Goal: Task Accomplishment & Management: Complete application form

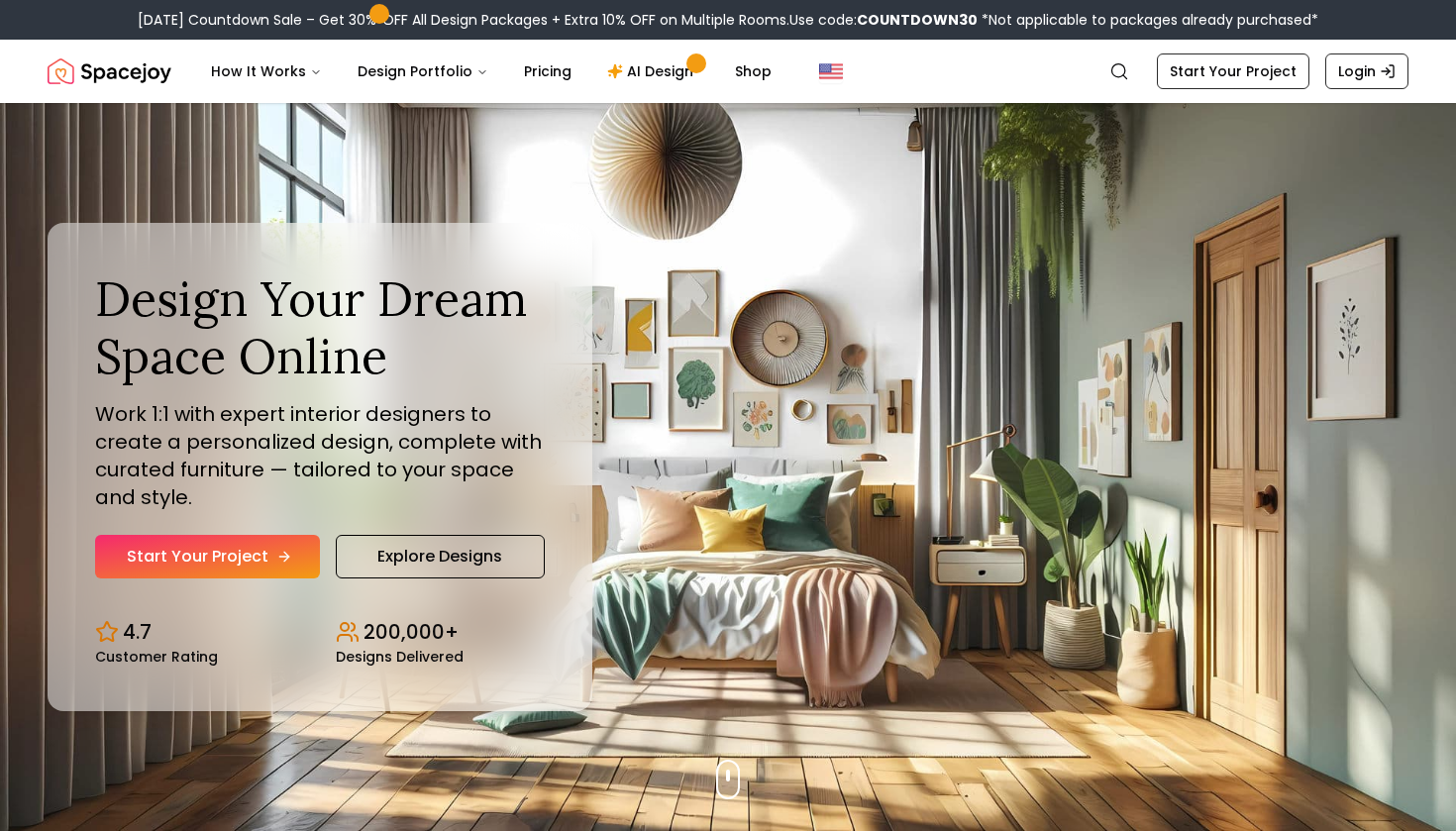
click at [284, 565] on link "Start Your Project" at bounding box center [207, 557] width 225 height 44
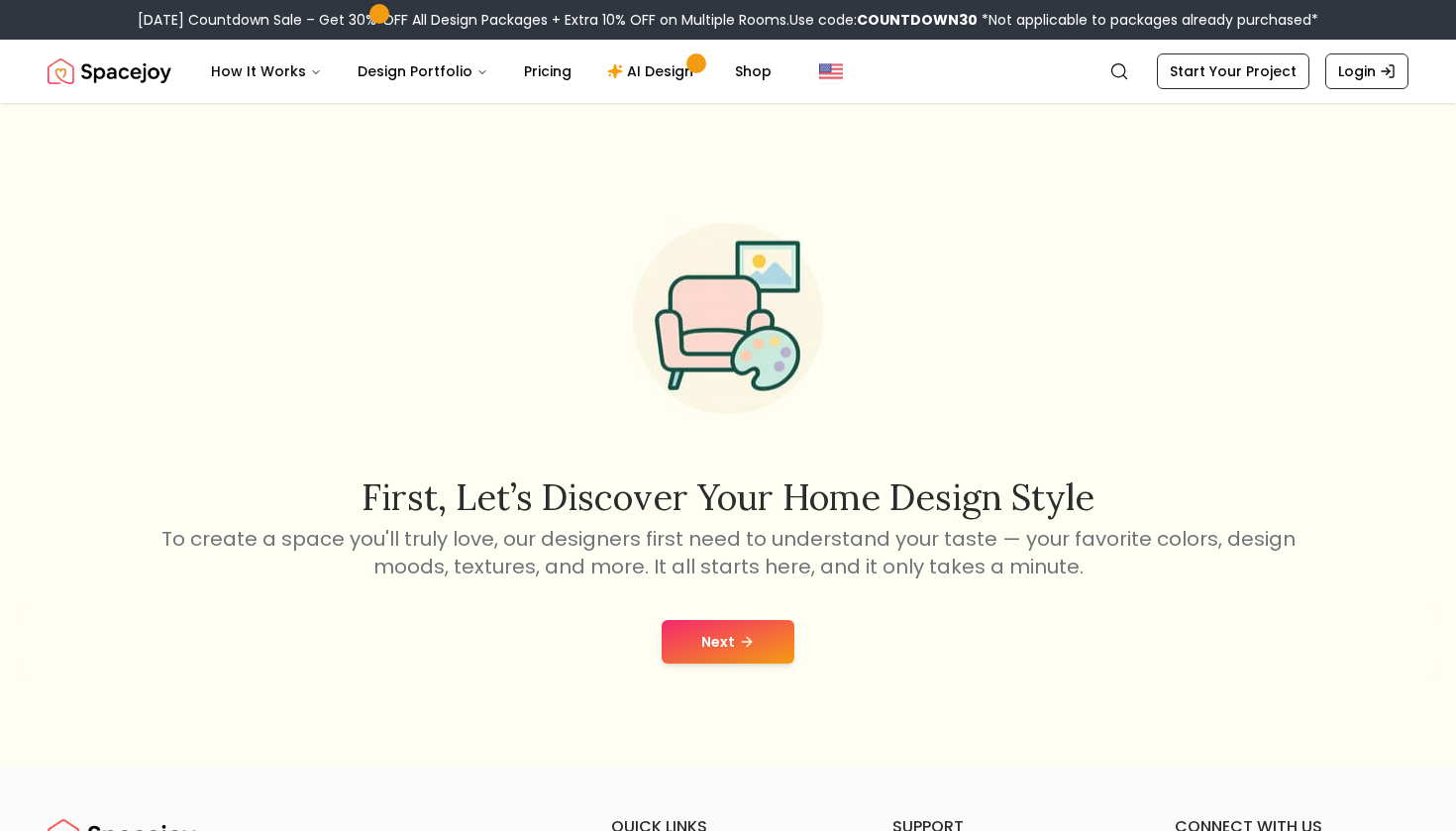
click at [760, 647] on button "Next" at bounding box center [728, 642] width 133 height 44
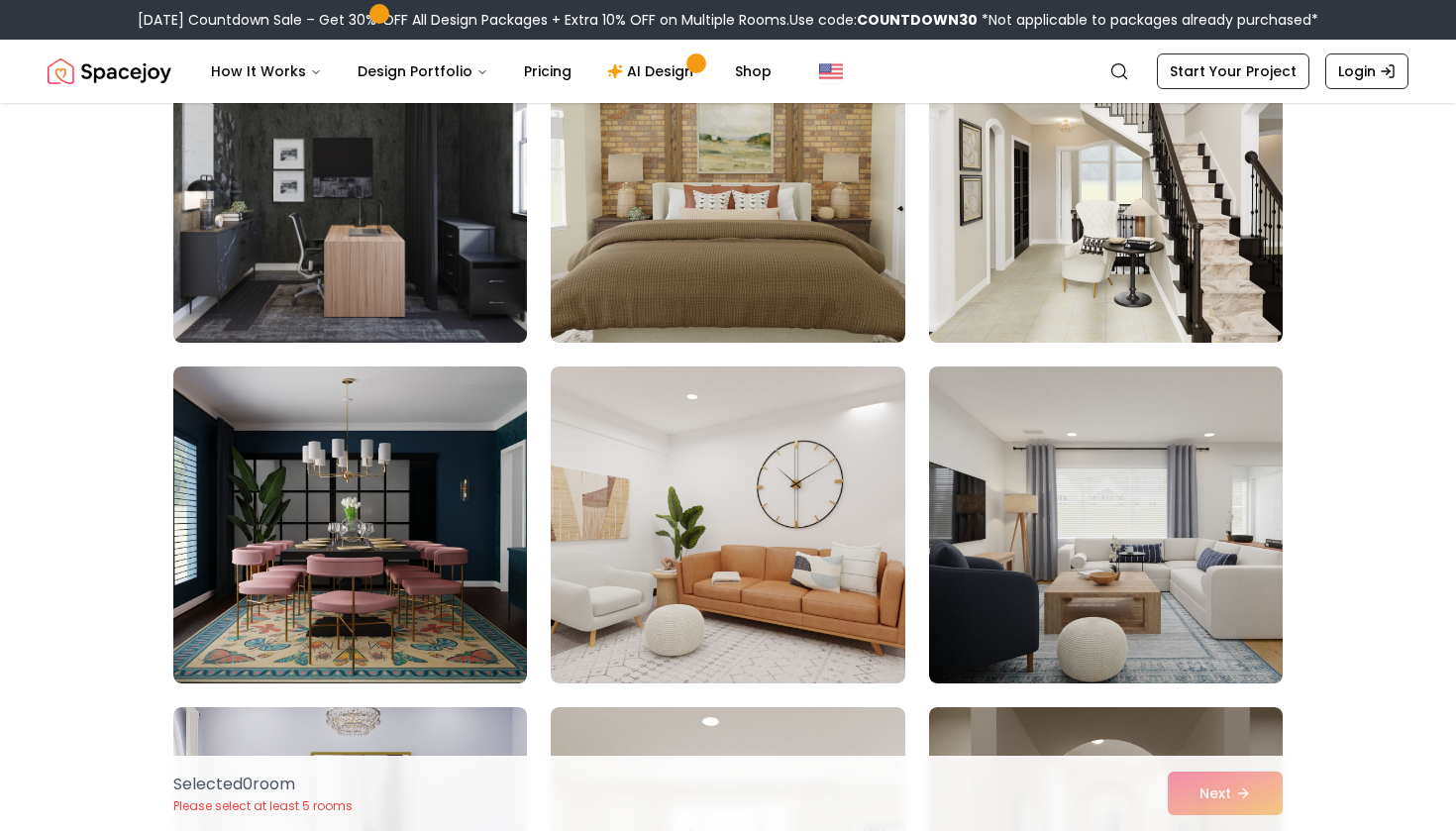
scroll to position [3310, 0]
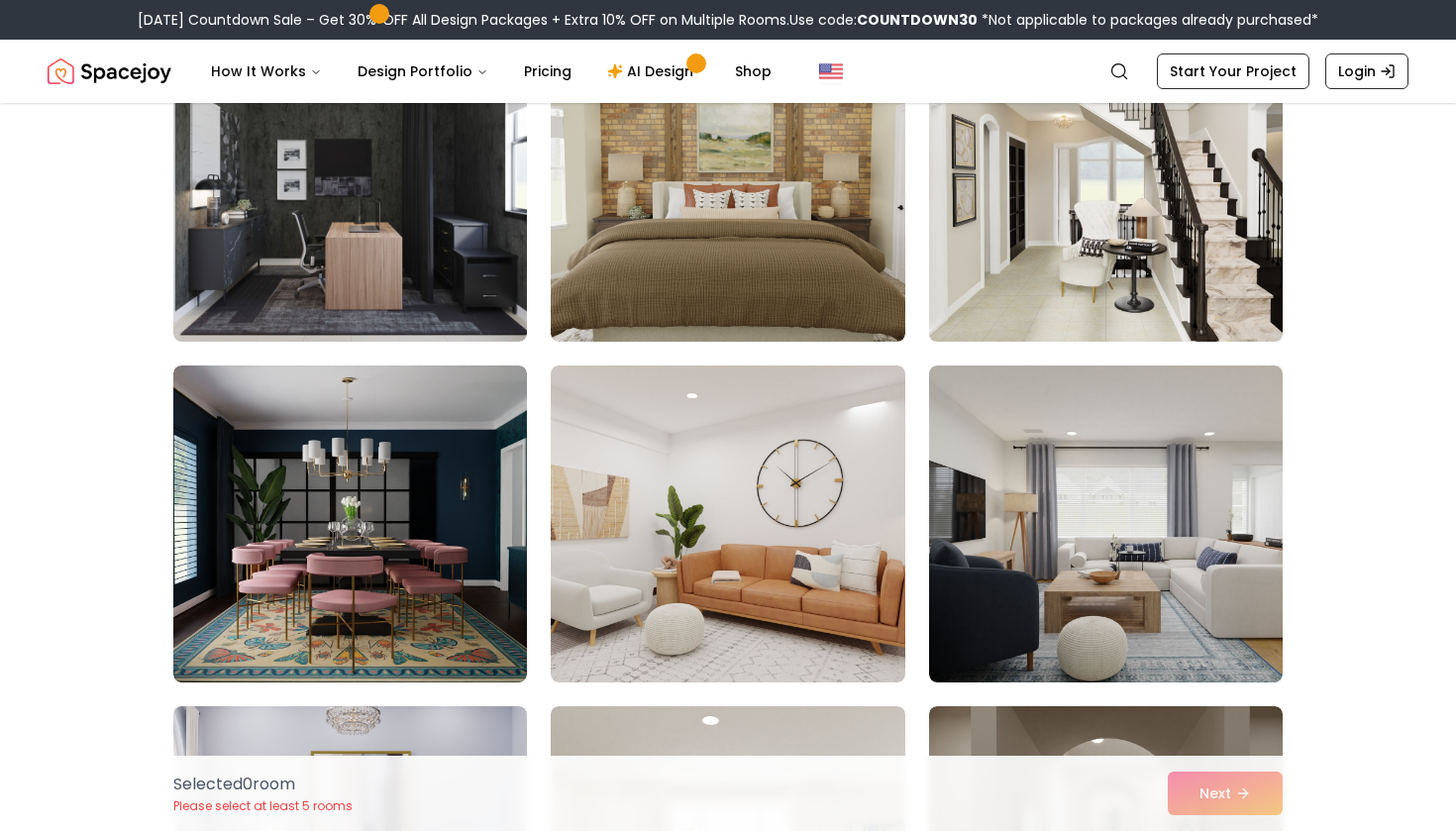
click at [1005, 283] on img at bounding box center [1105, 183] width 371 height 333
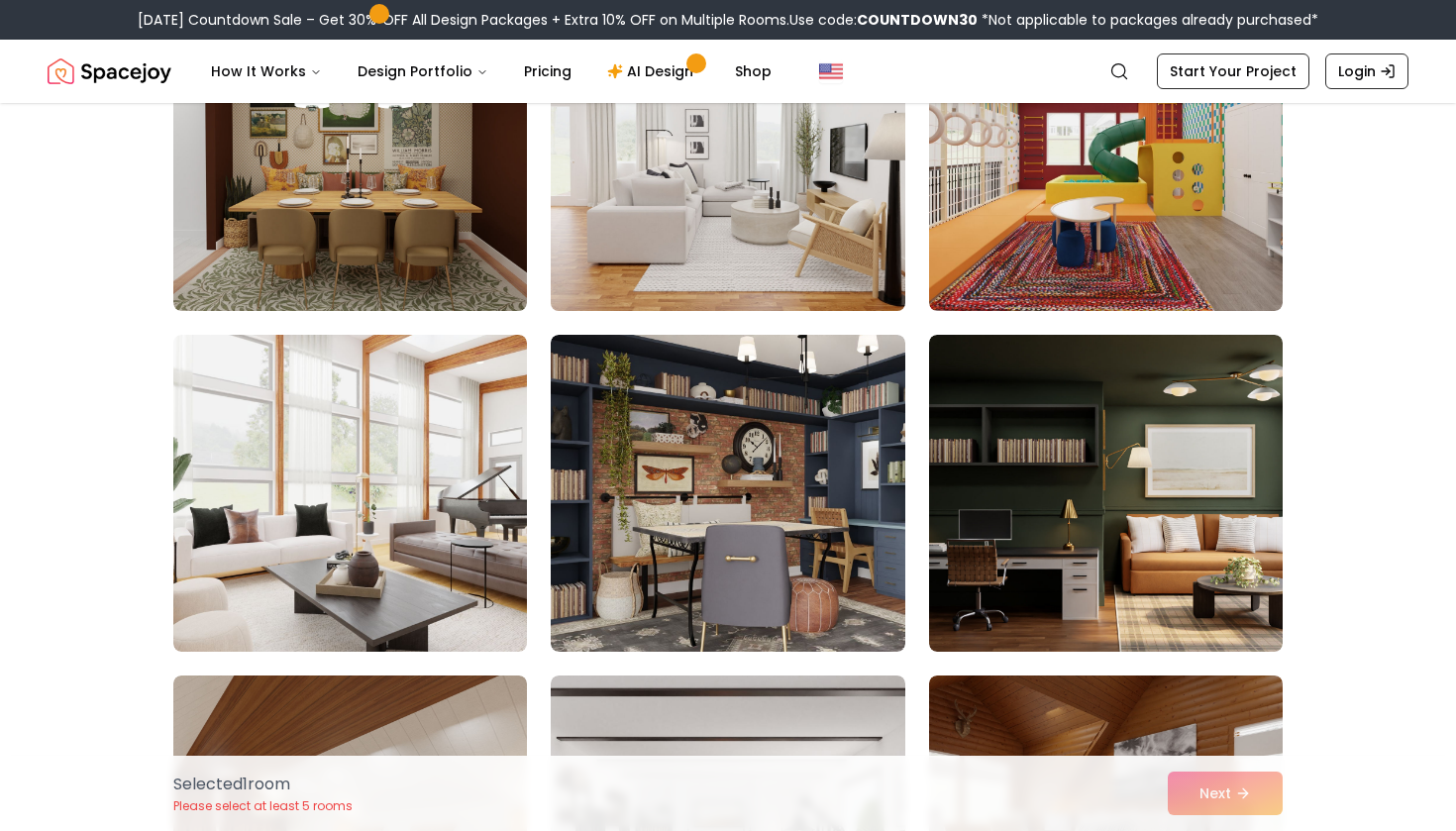
scroll to position [7427, 0]
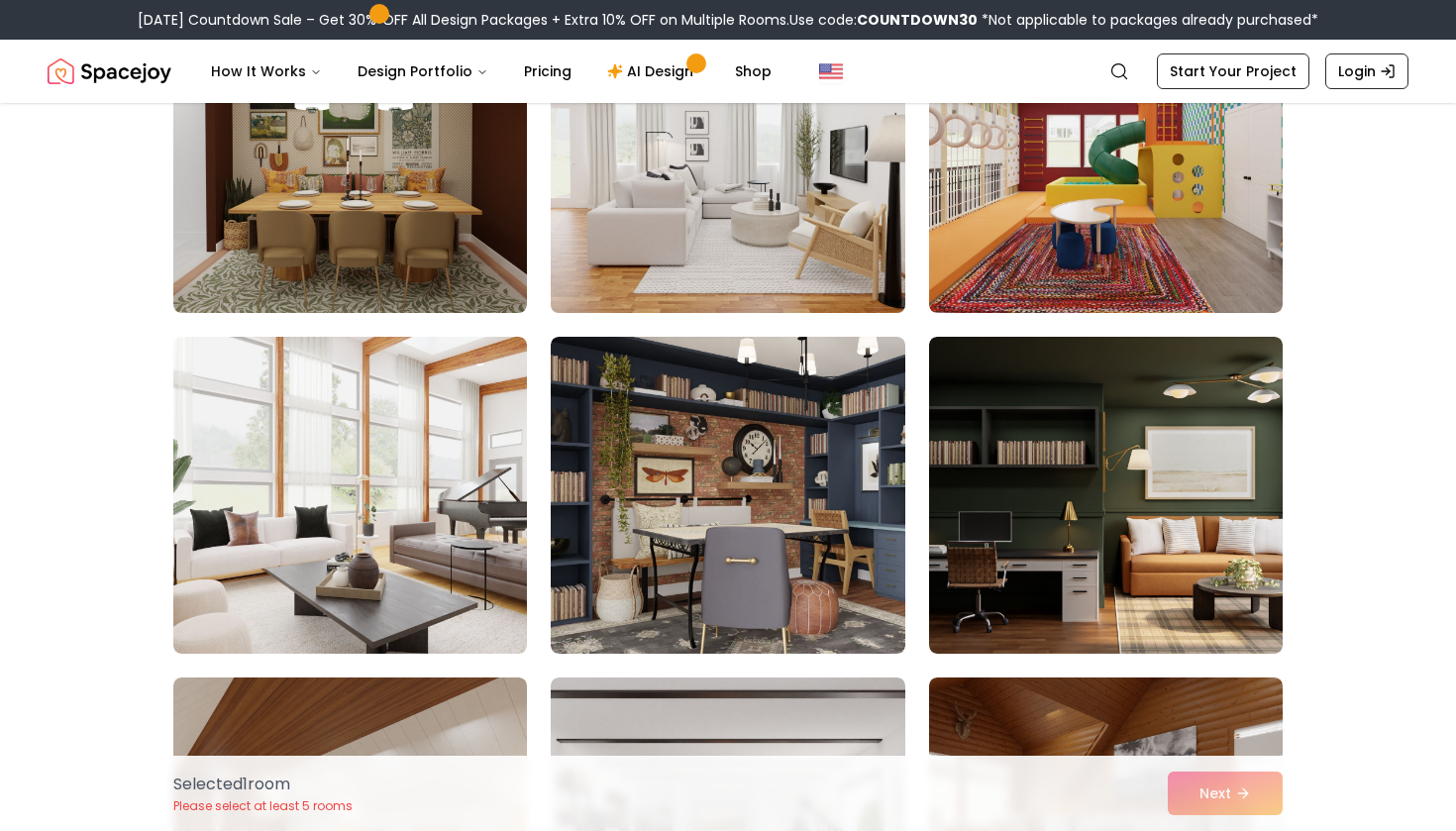
click at [840, 259] on img at bounding box center [727, 155] width 371 height 333
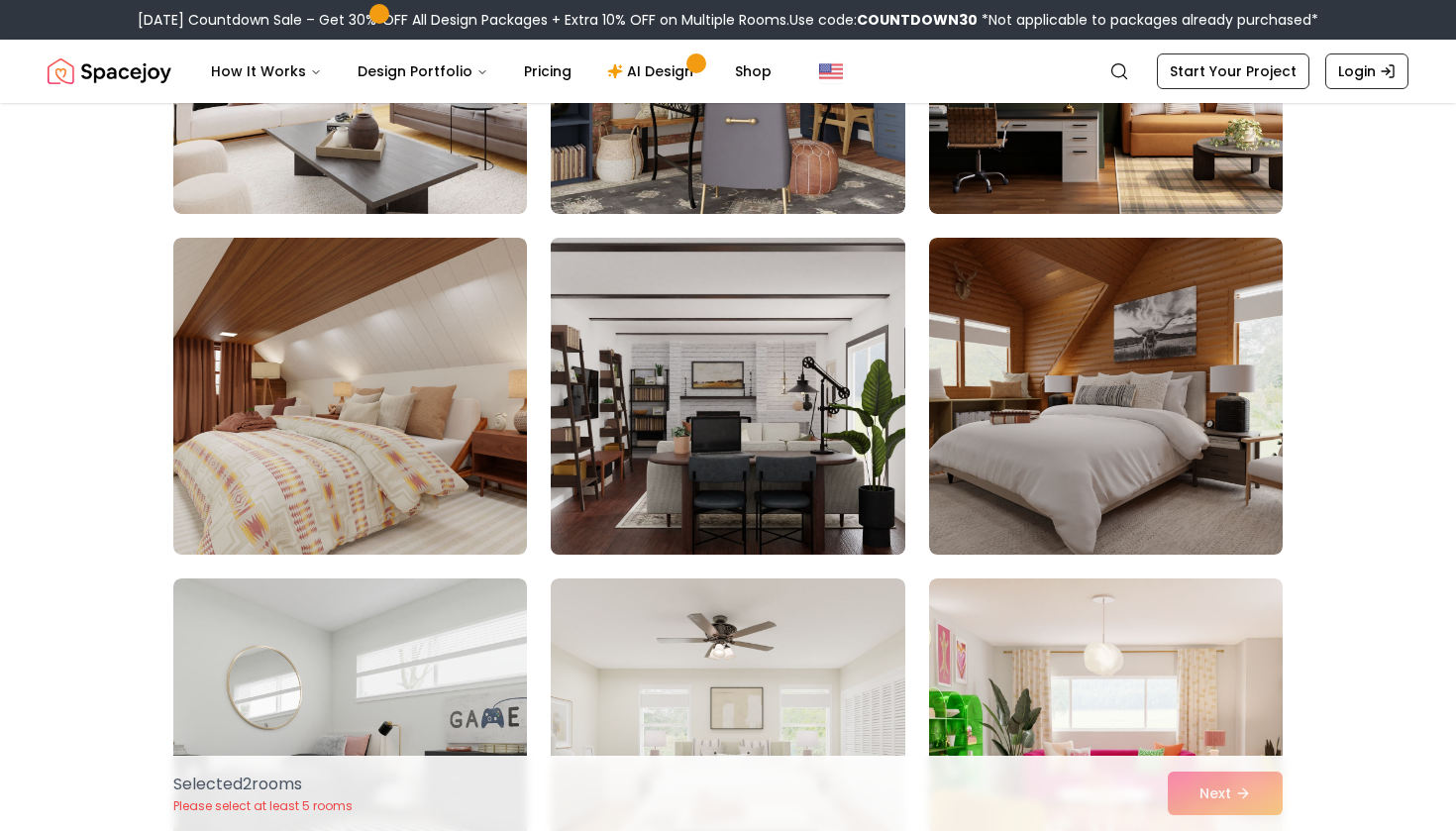
click at [791, 364] on img at bounding box center [727, 396] width 371 height 333
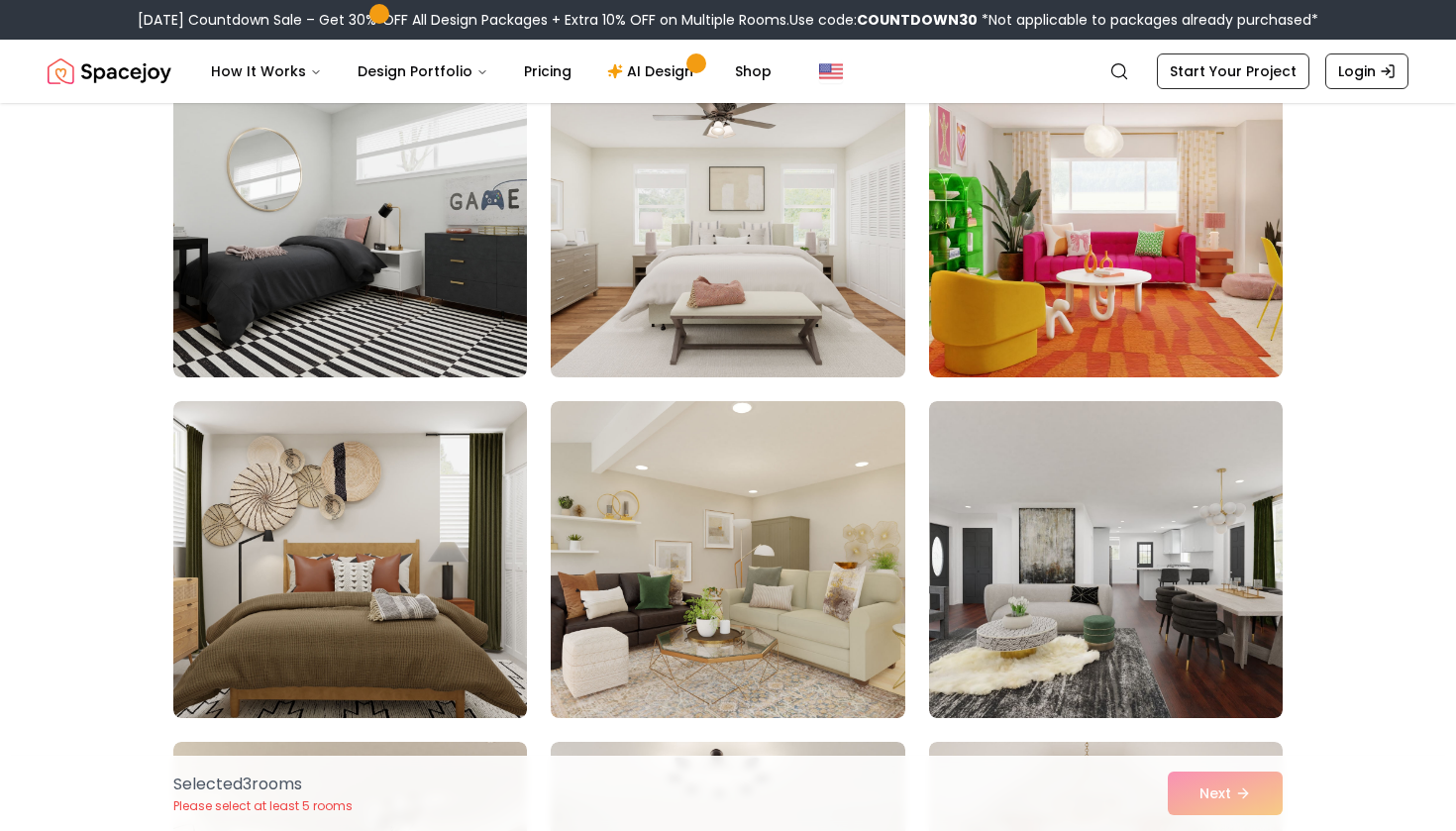
scroll to position [8669, 0]
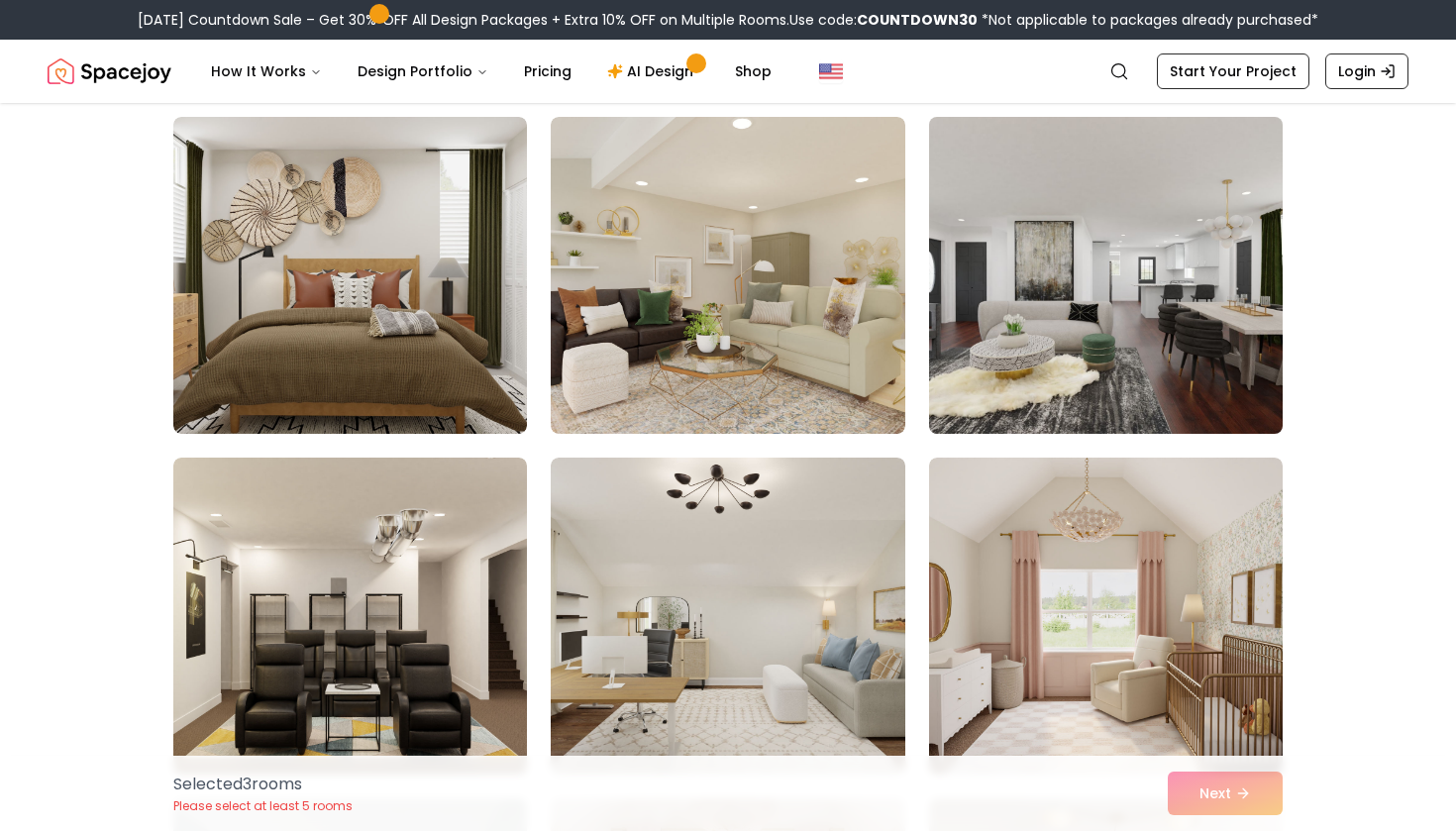
click at [1004, 284] on img at bounding box center [1105, 275] width 371 height 333
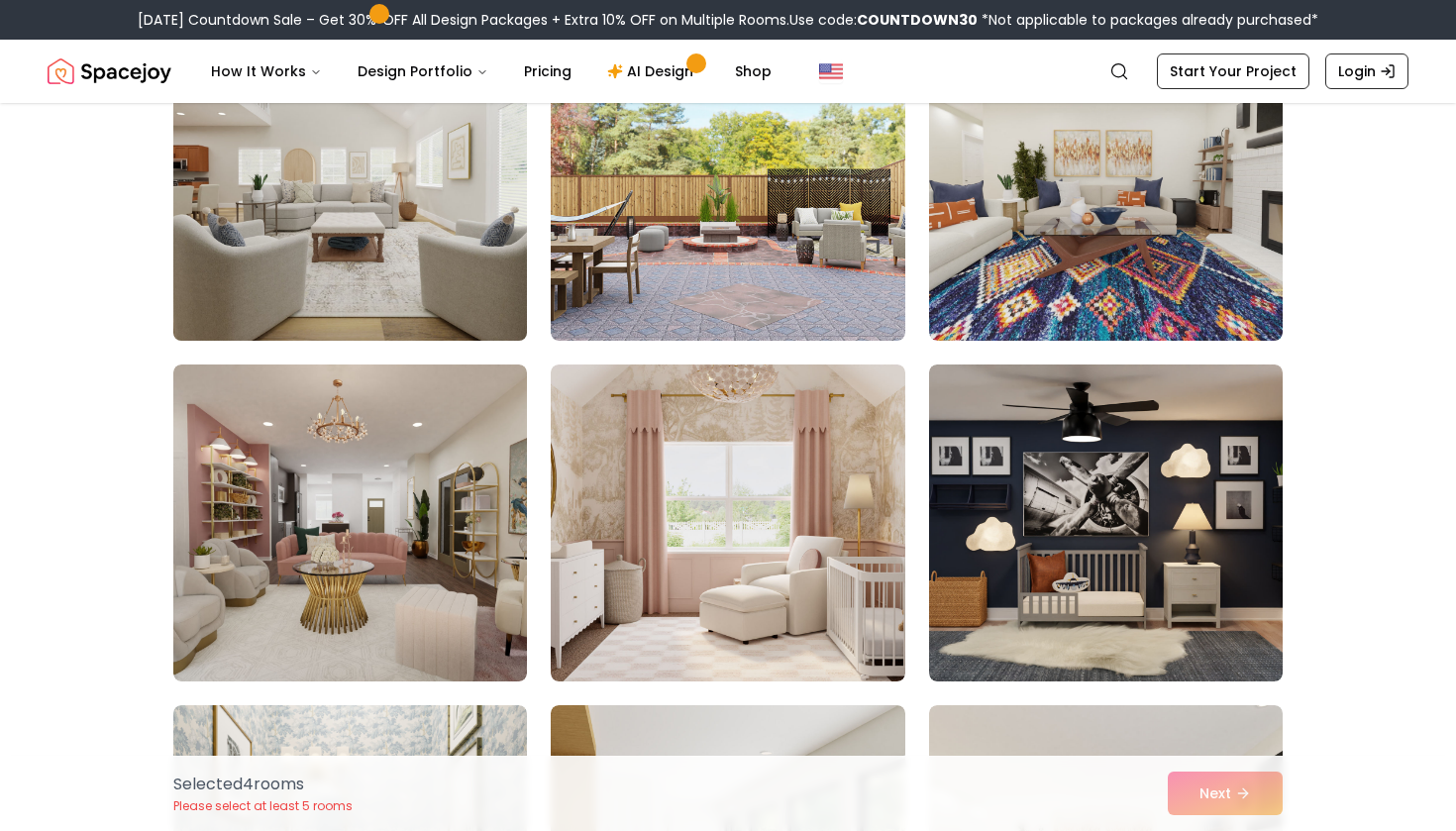
scroll to position [10183, 0]
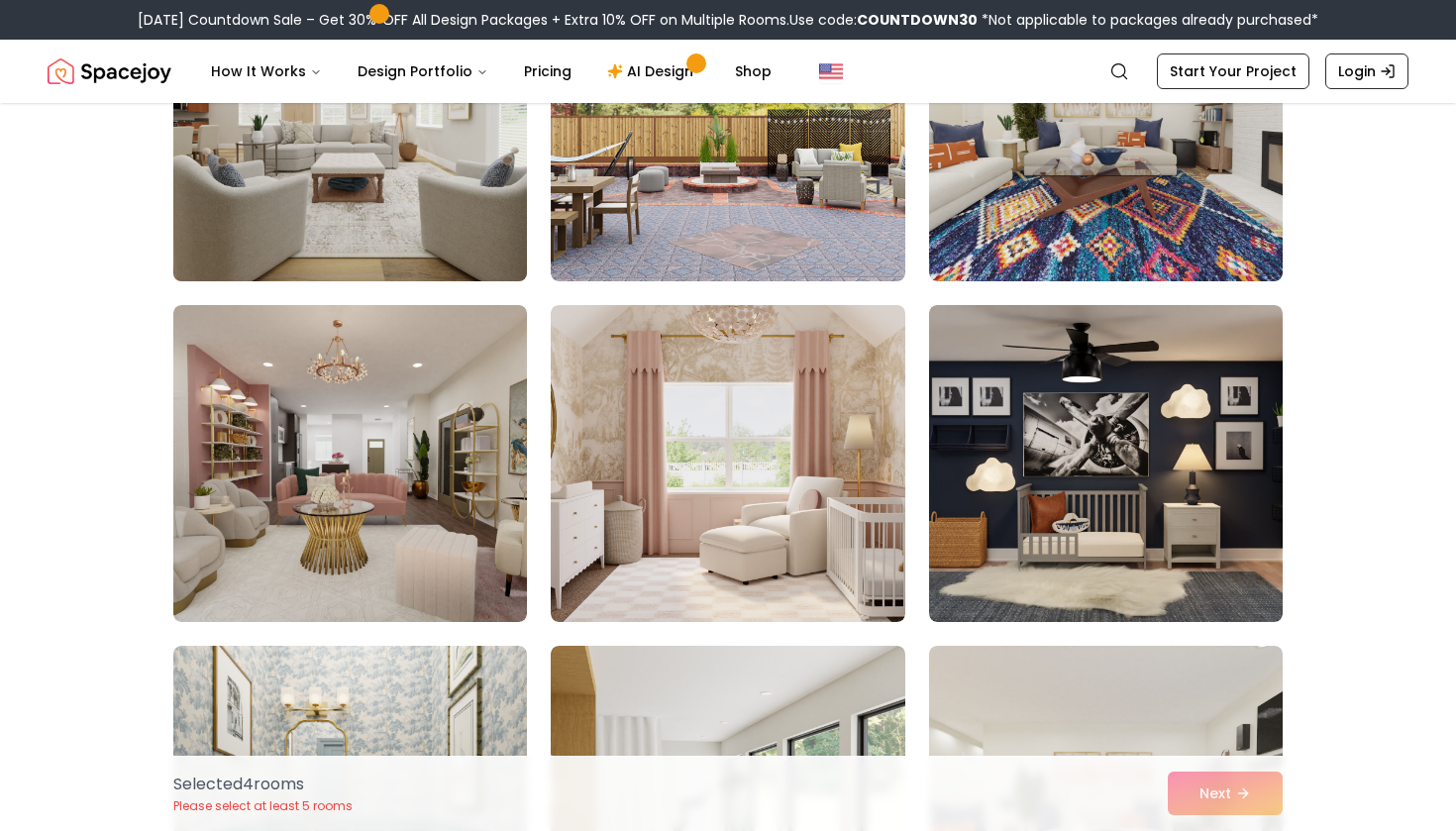
click at [458, 213] on img at bounding box center [350, 123] width 371 height 333
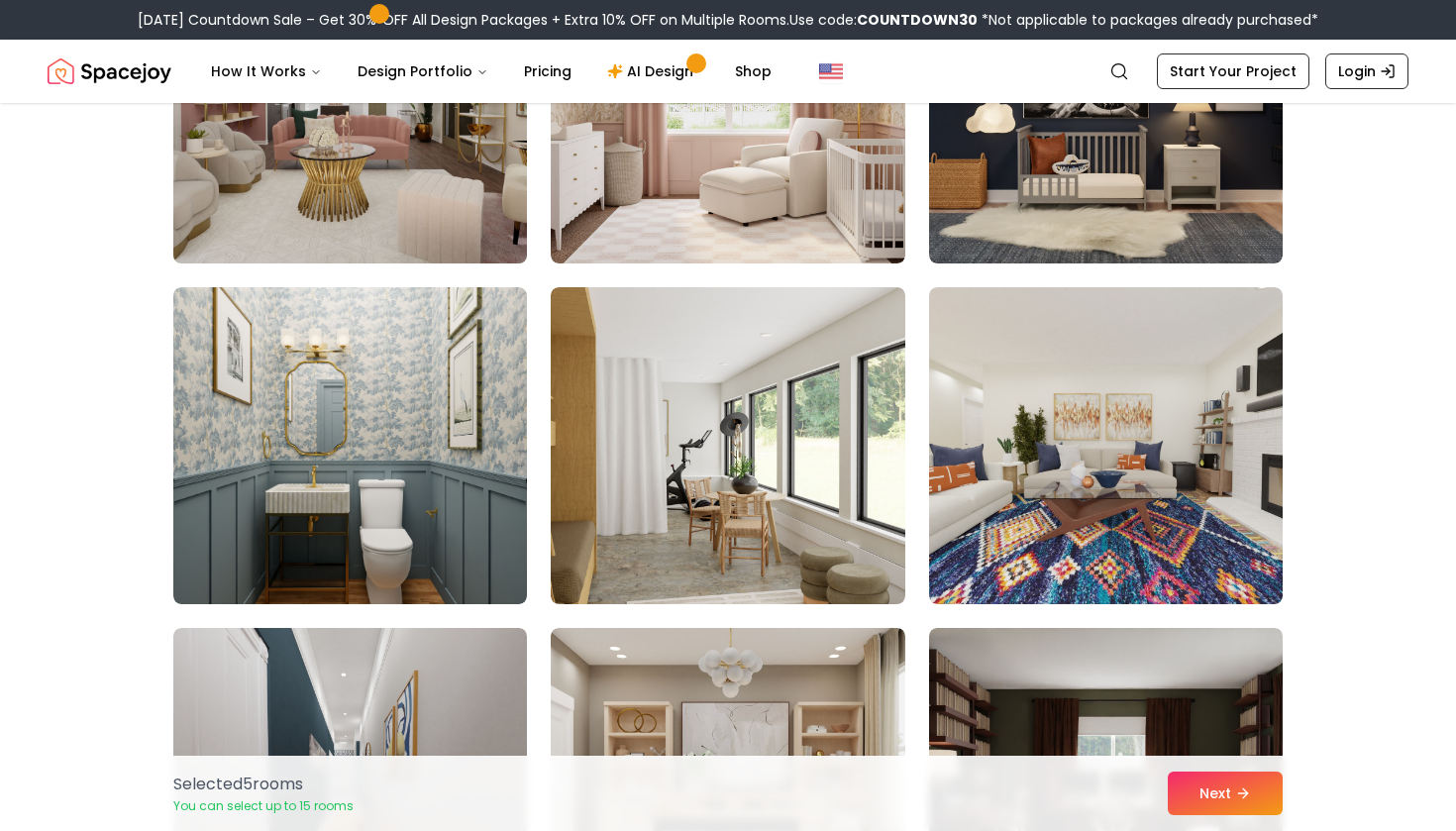
scroll to position [10776, 0]
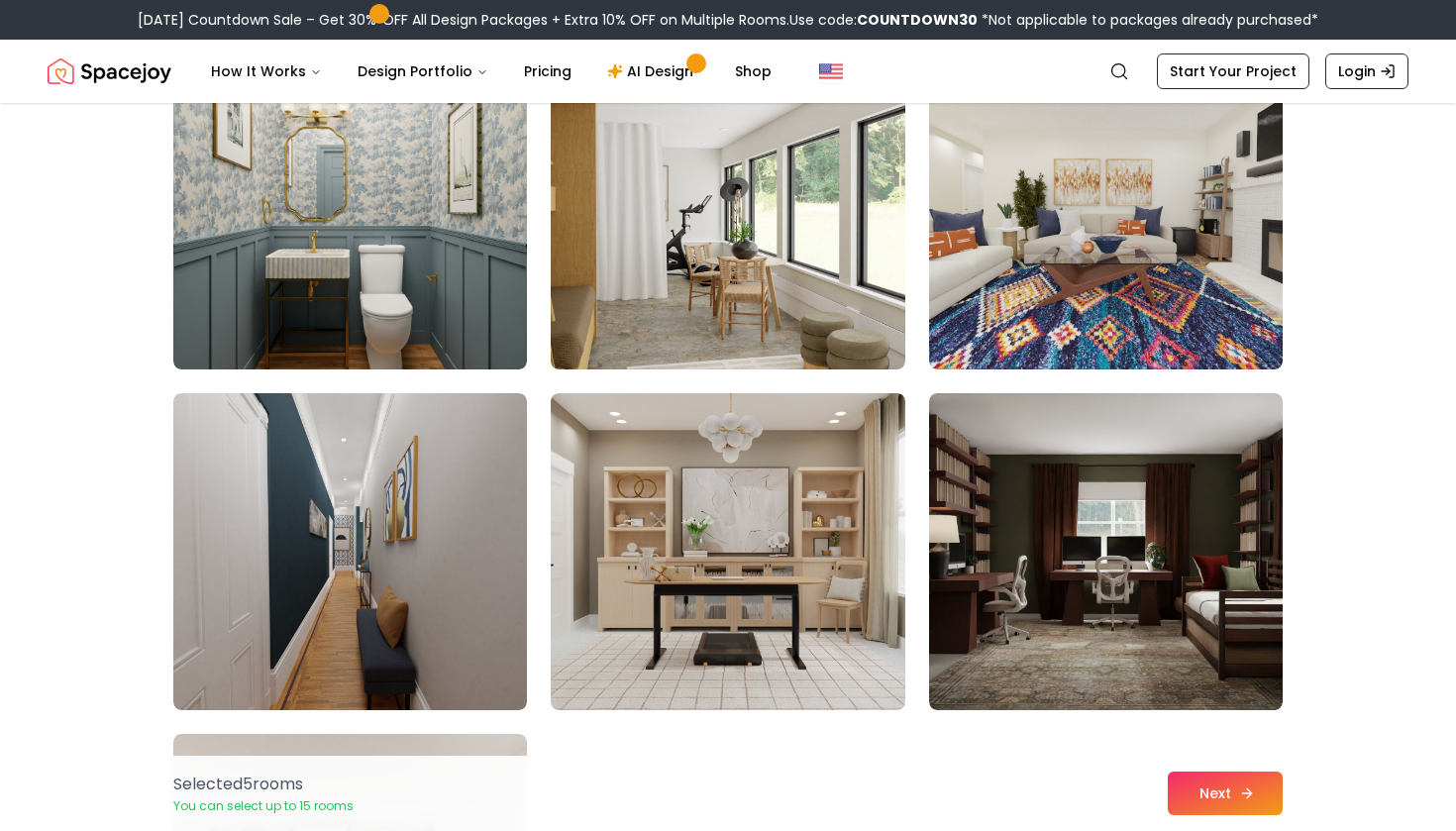
click at [1198, 789] on button "Next" at bounding box center [1225, 793] width 115 height 44
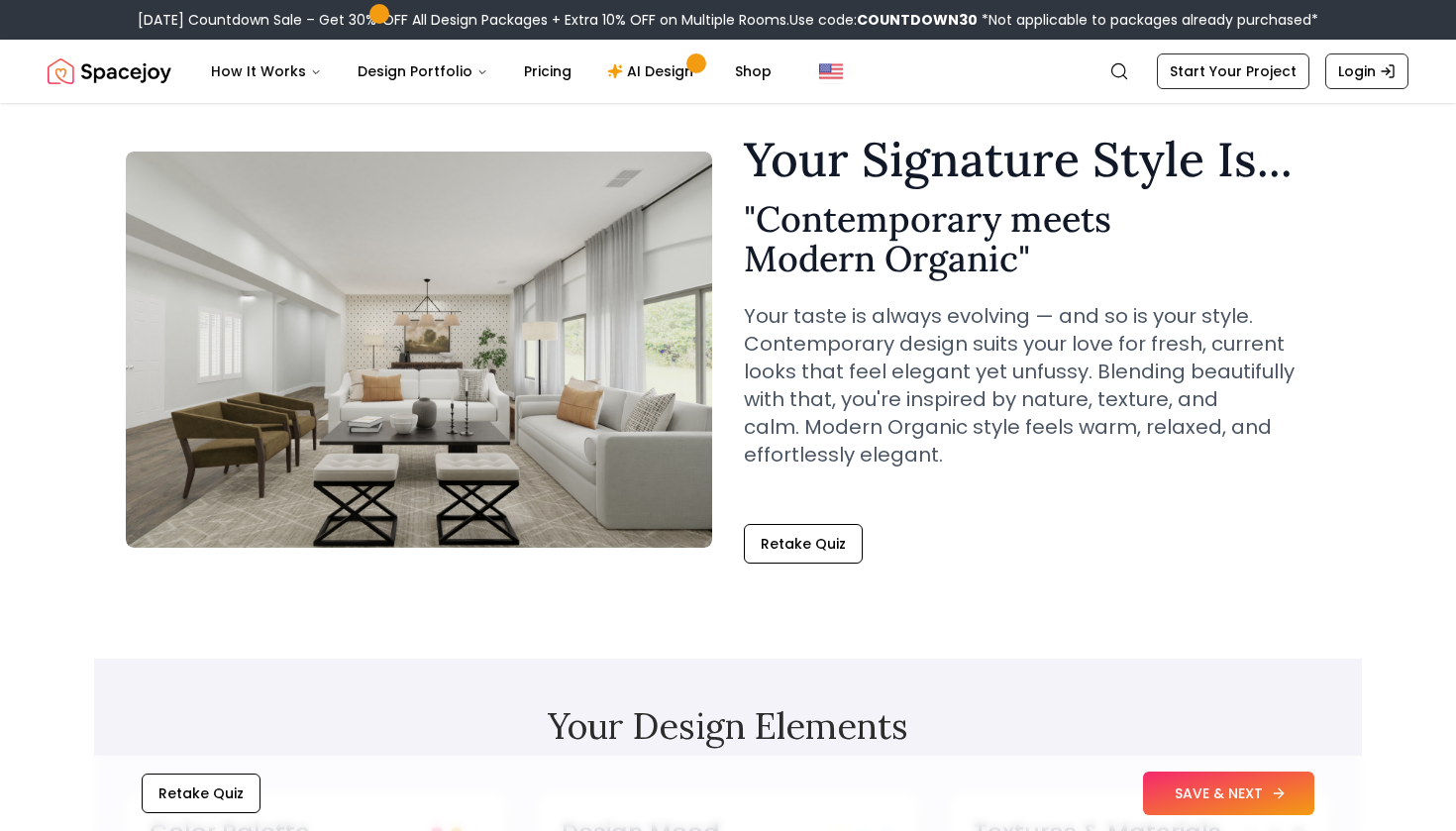
scroll to position [53, 0]
click at [1199, 791] on button "SAVE & NEXT" at bounding box center [1228, 793] width 171 height 44
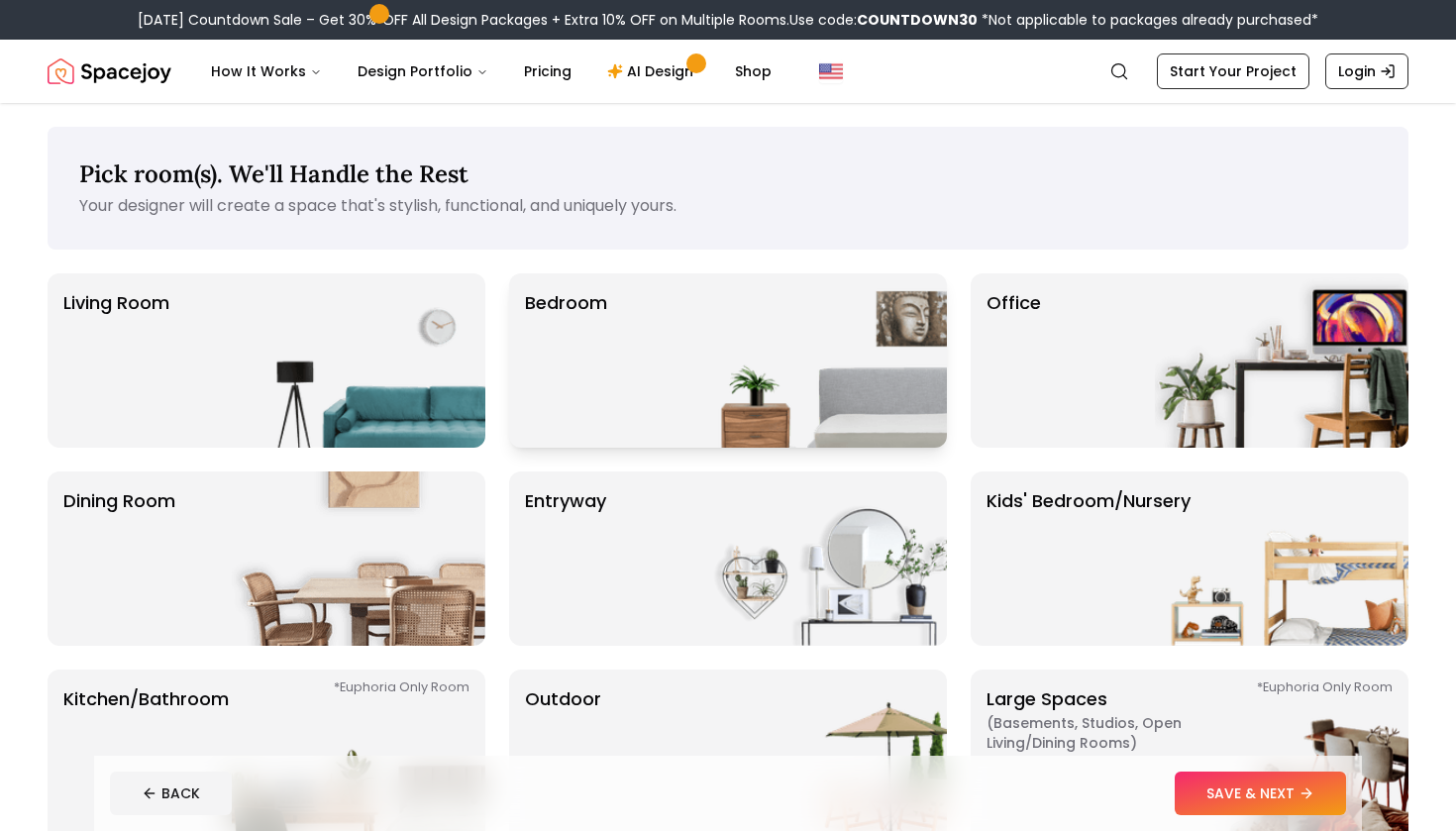
click at [777, 404] on img at bounding box center [820, 361] width 254 height 174
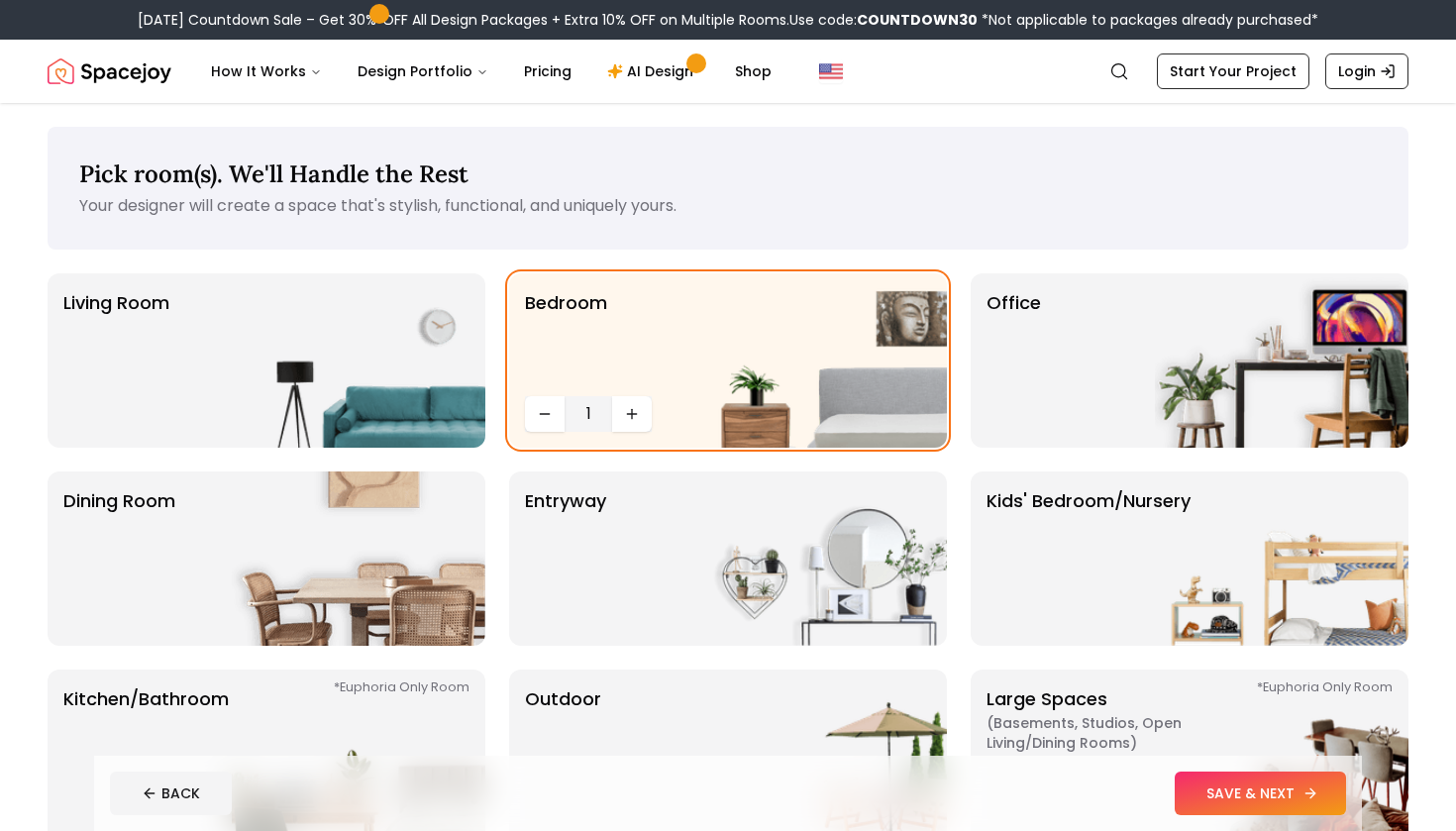
click at [1235, 799] on button "SAVE & NEXT" at bounding box center [1260, 793] width 171 height 44
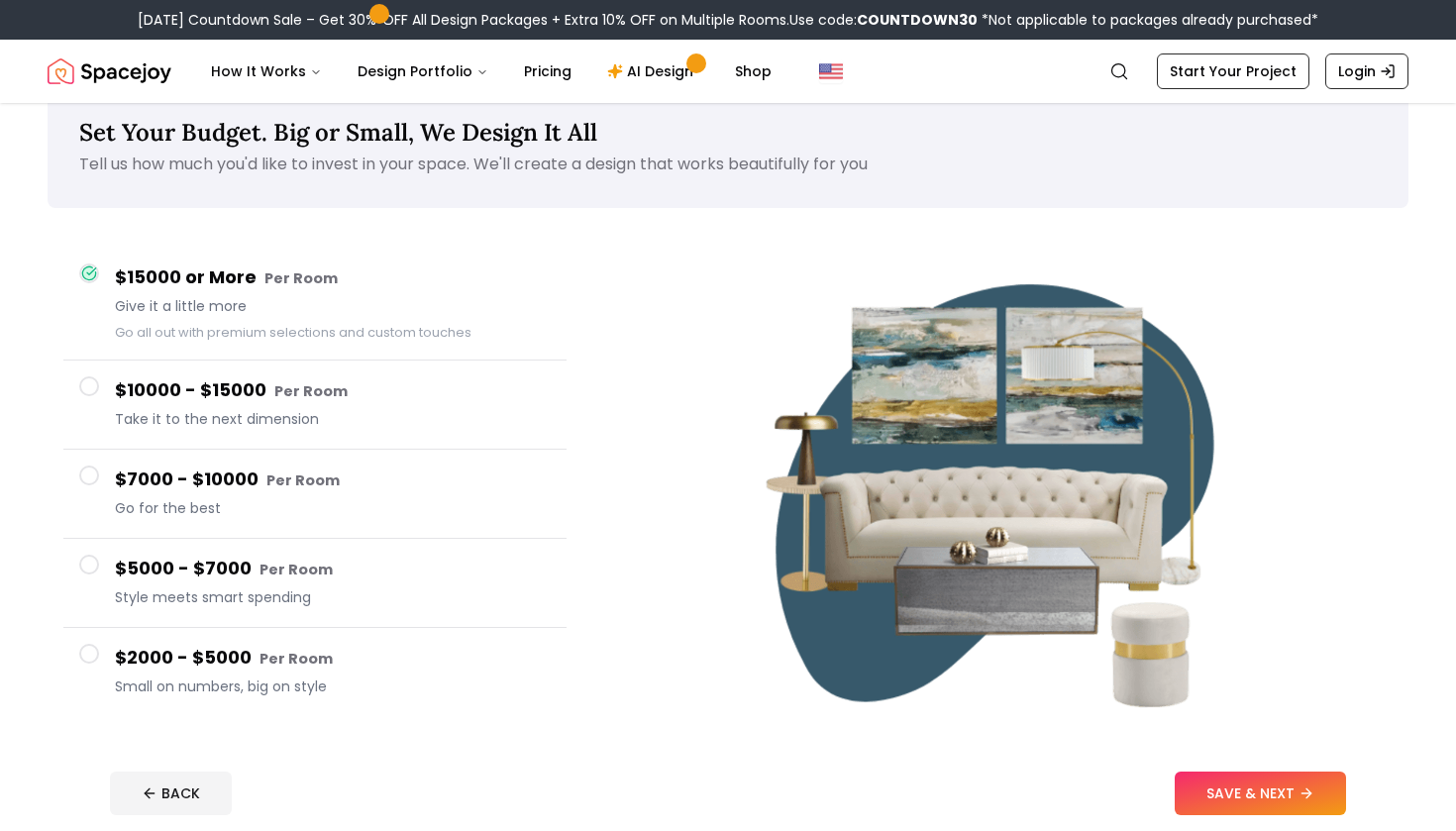
scroll to position [43, 0]
click at [1181, 779] on button "SAVE & NEXT" at bounding box center [1260, 792] width 171 height 44
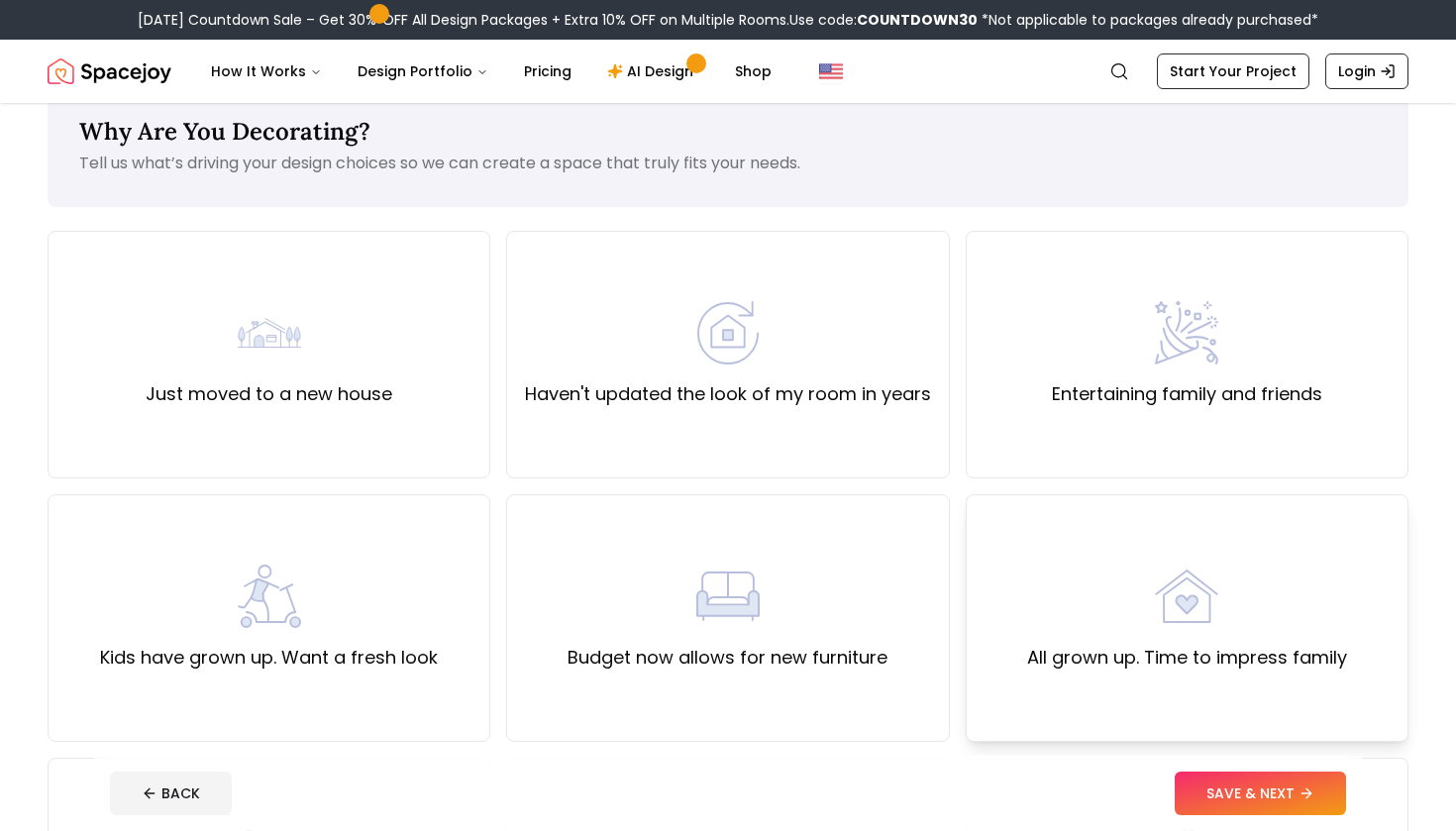
click at [1205, 675] on div "All grown up. Time to impress family" at bounding box center [1187, 618] width 443 height 248
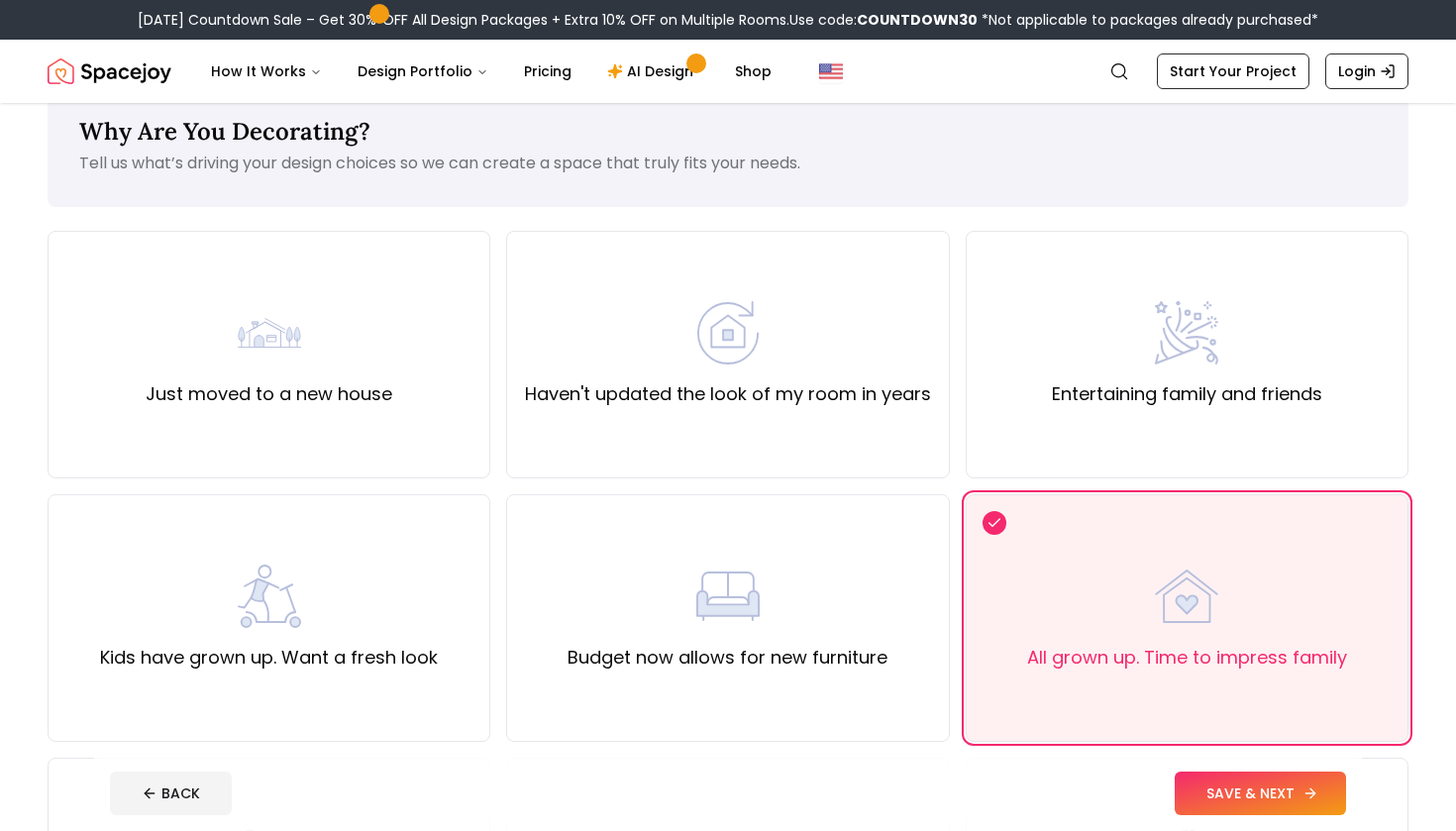
click at [1226, 795] on button "SAVE & NEXT" at bounding box center [1260, 793] width 171 height 44
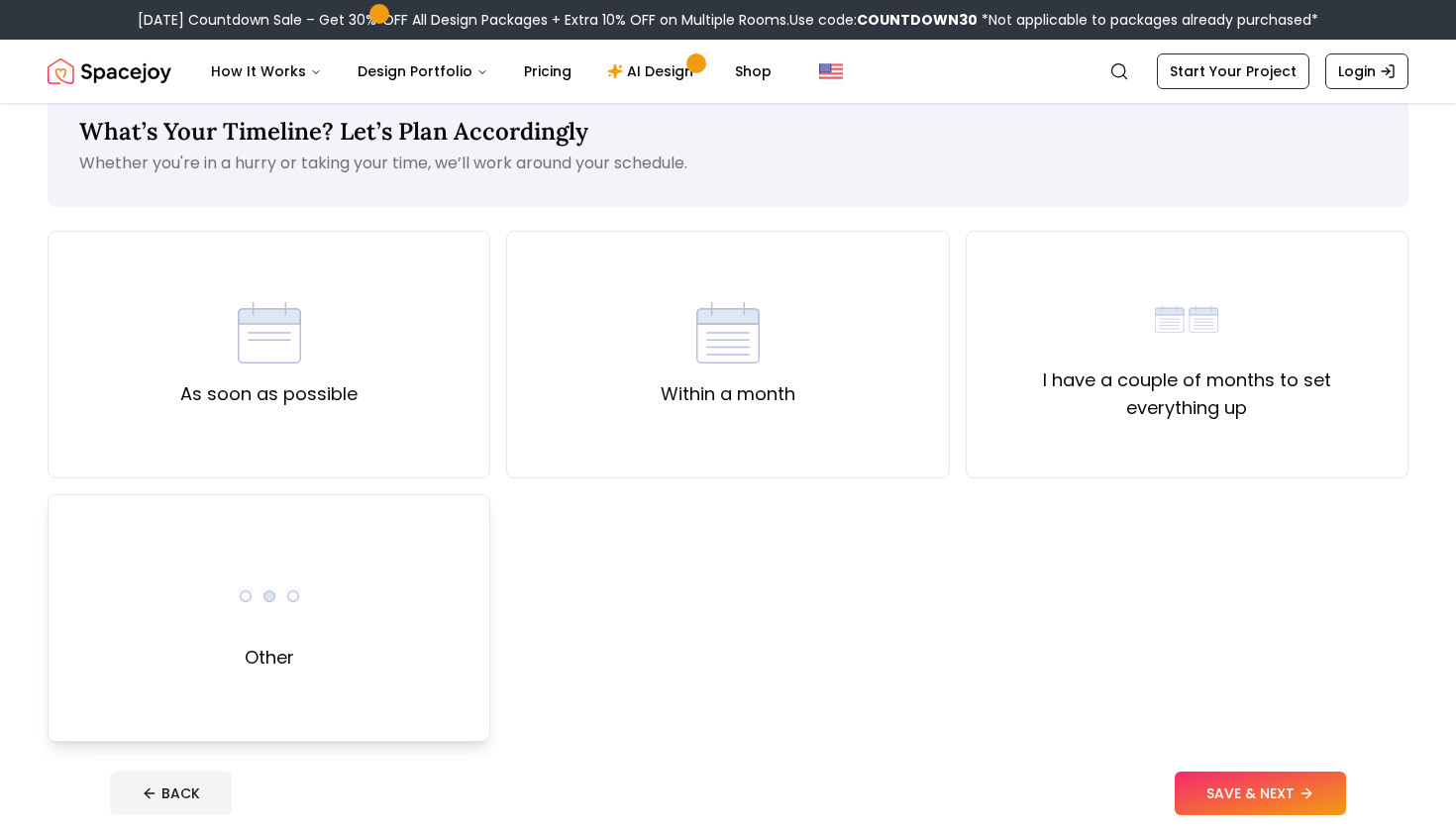
click at [339, 596] on div "Other" at bounding box center [268, 618] width 443 height 248
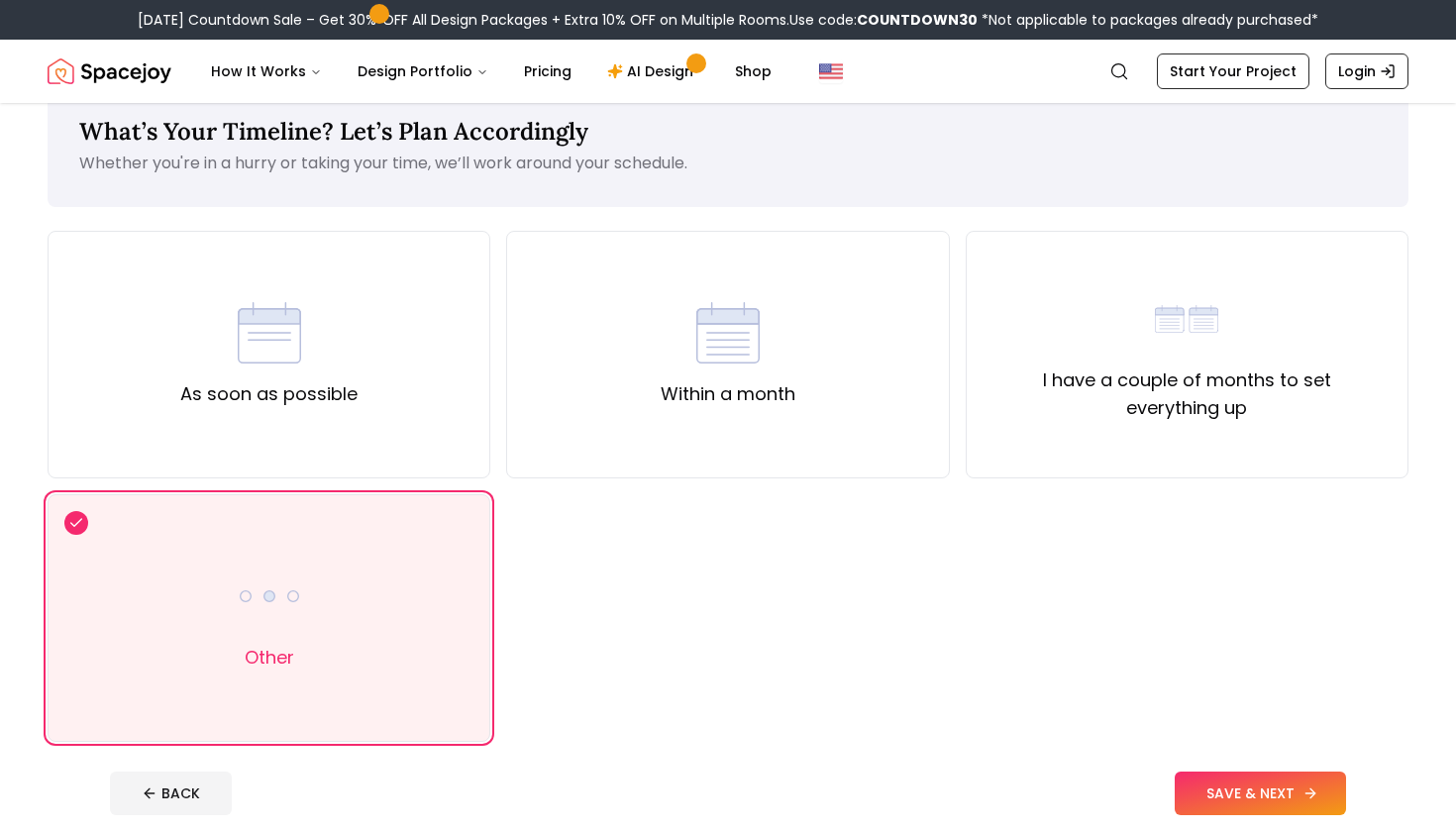
click at [1281, 793] on button "SAVE & NEXT" at bounding box center [1260, 793] width 171 height 44
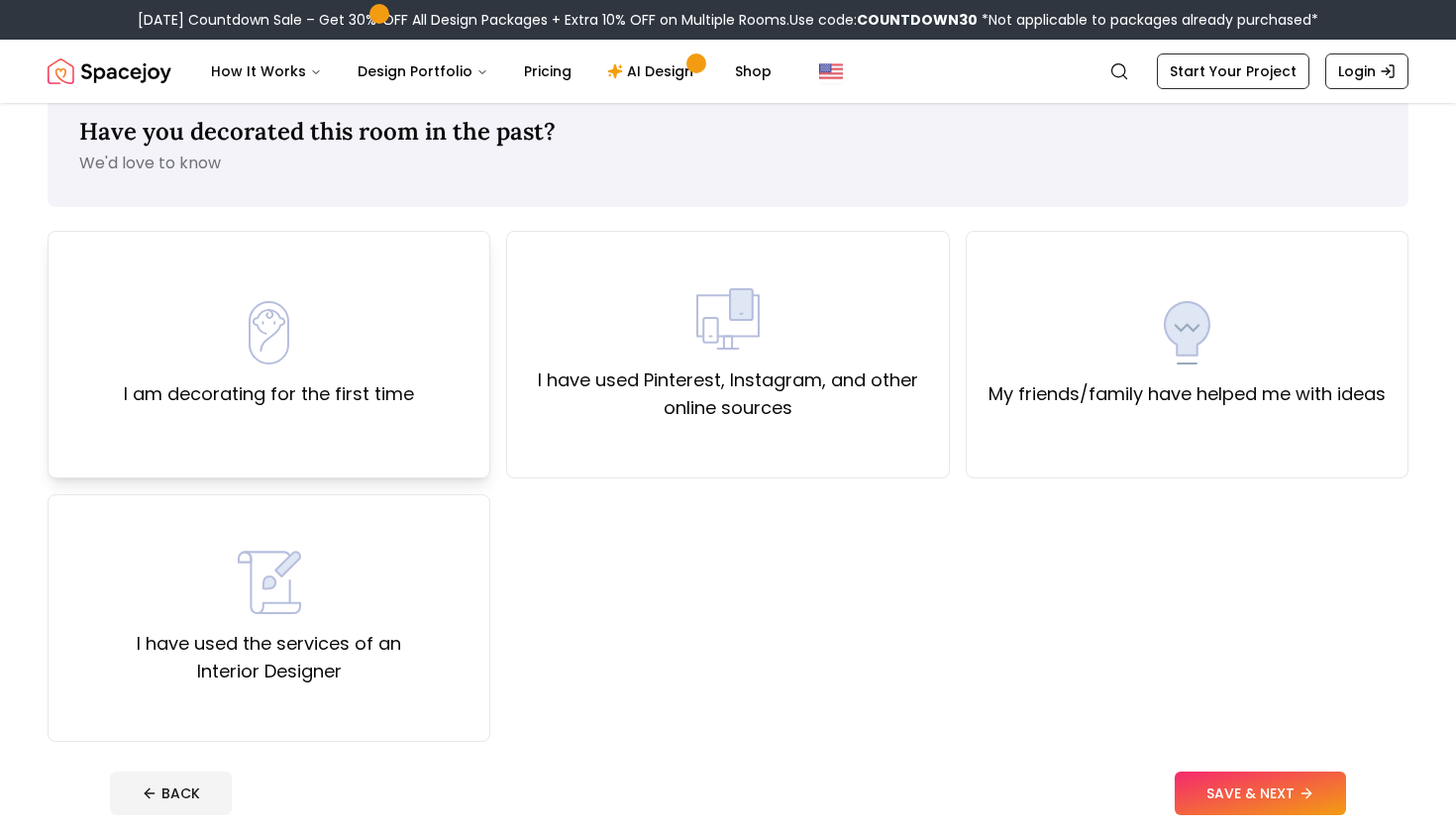
click at [403, 382] on label "I am decorating for the first time" at bounding box center [268, 394] width 290 height 28
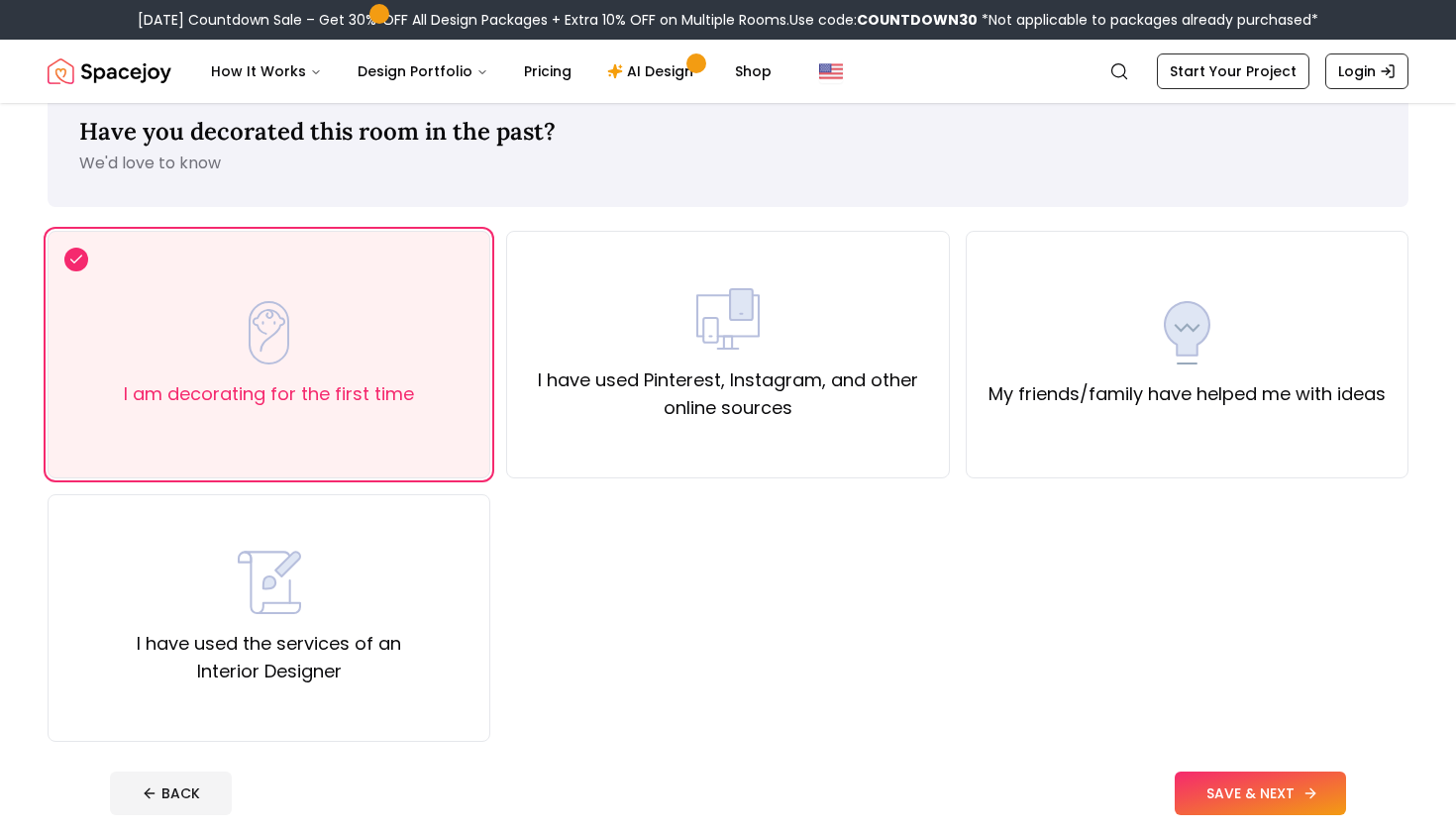
click at [1238, 783] on button "SAVE & NEXT" at bounding box center [1260, 793] width 171 height 44
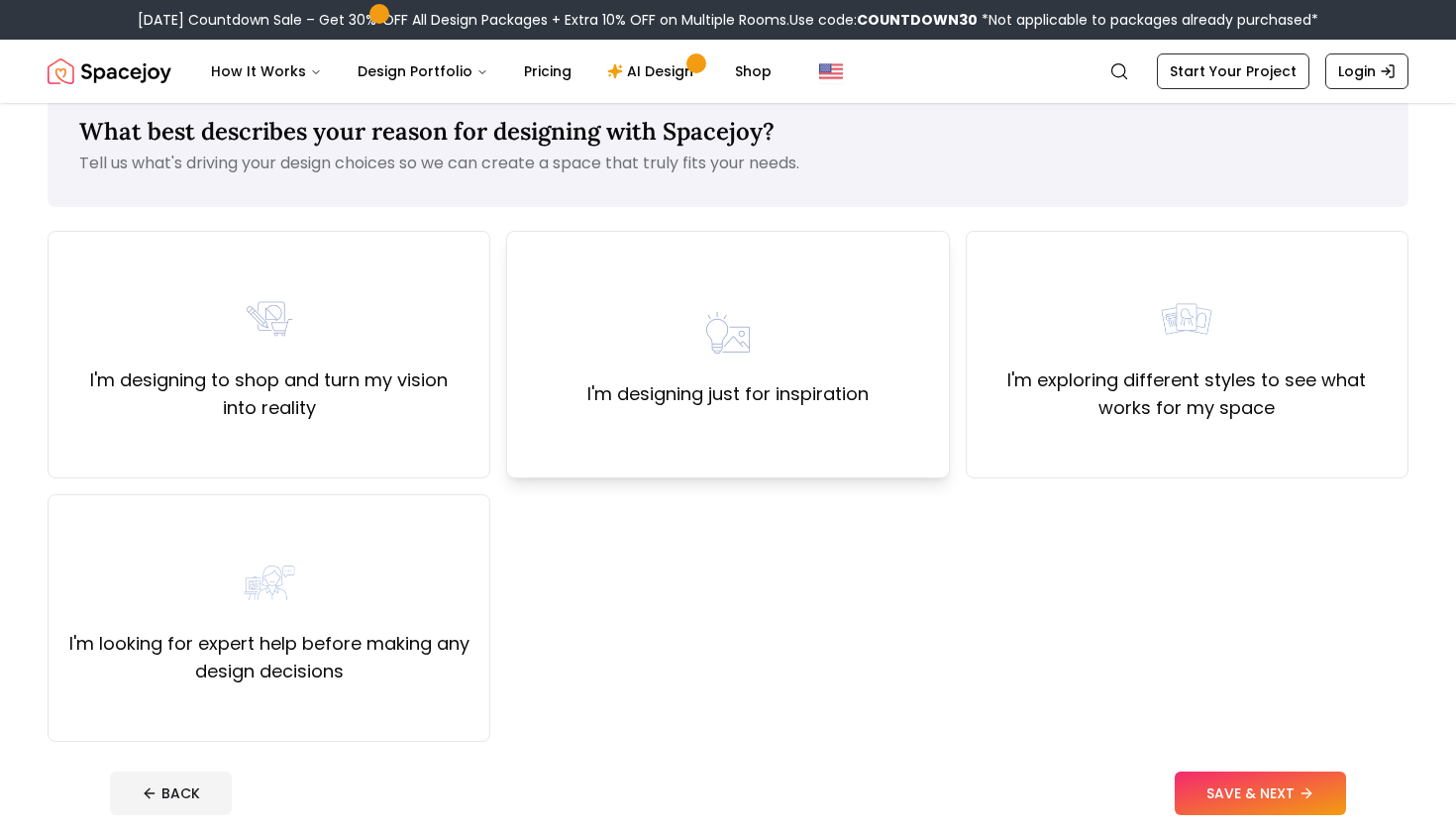
click at [847, 381] on label "I'm designing just for inspiration" at bounding box center [728, 394] width 281 height 28
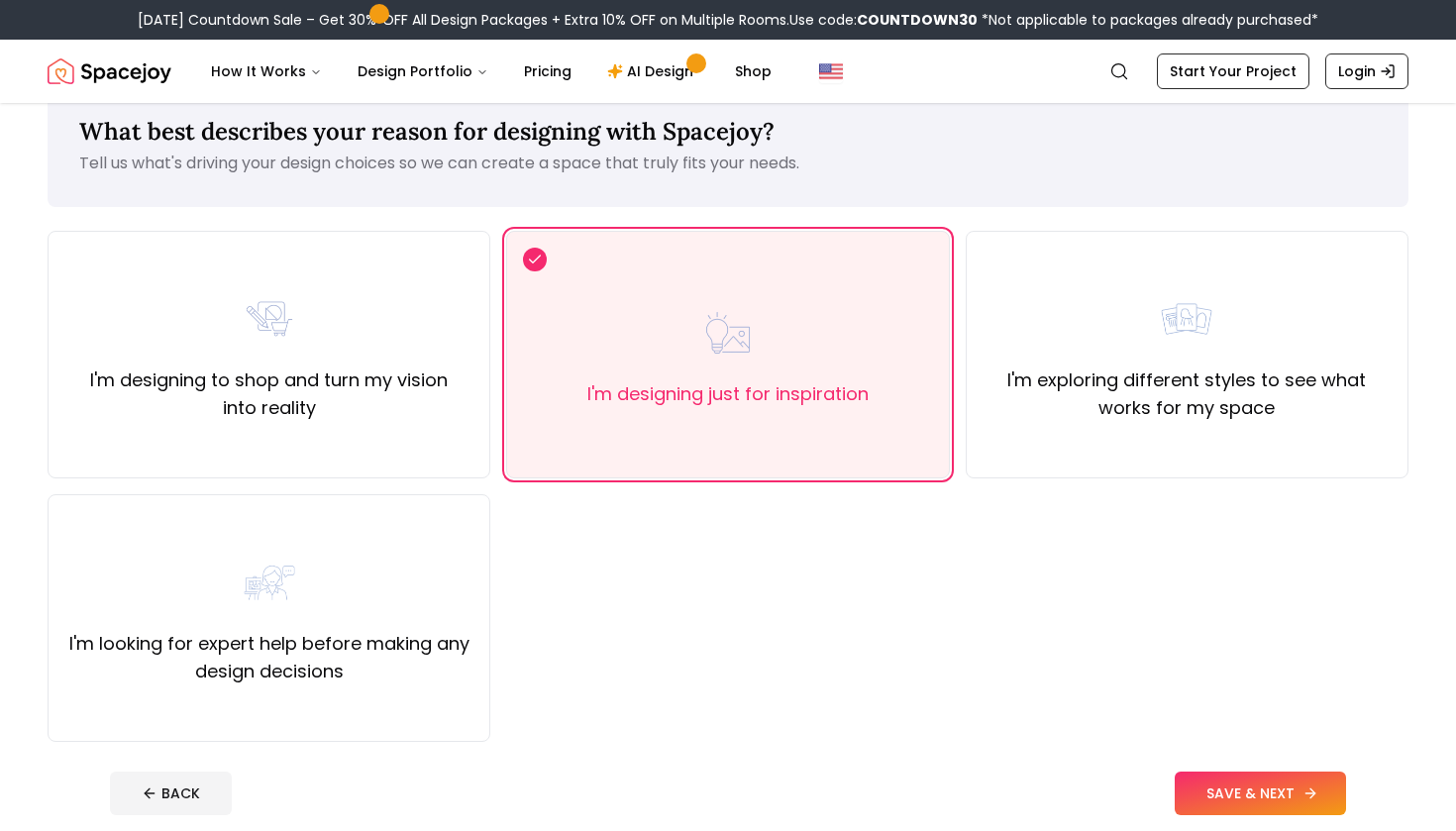
click at [1217, 798] on button "SAVE & NEXT" at bounding box center [1260, 793] width 171 height 44
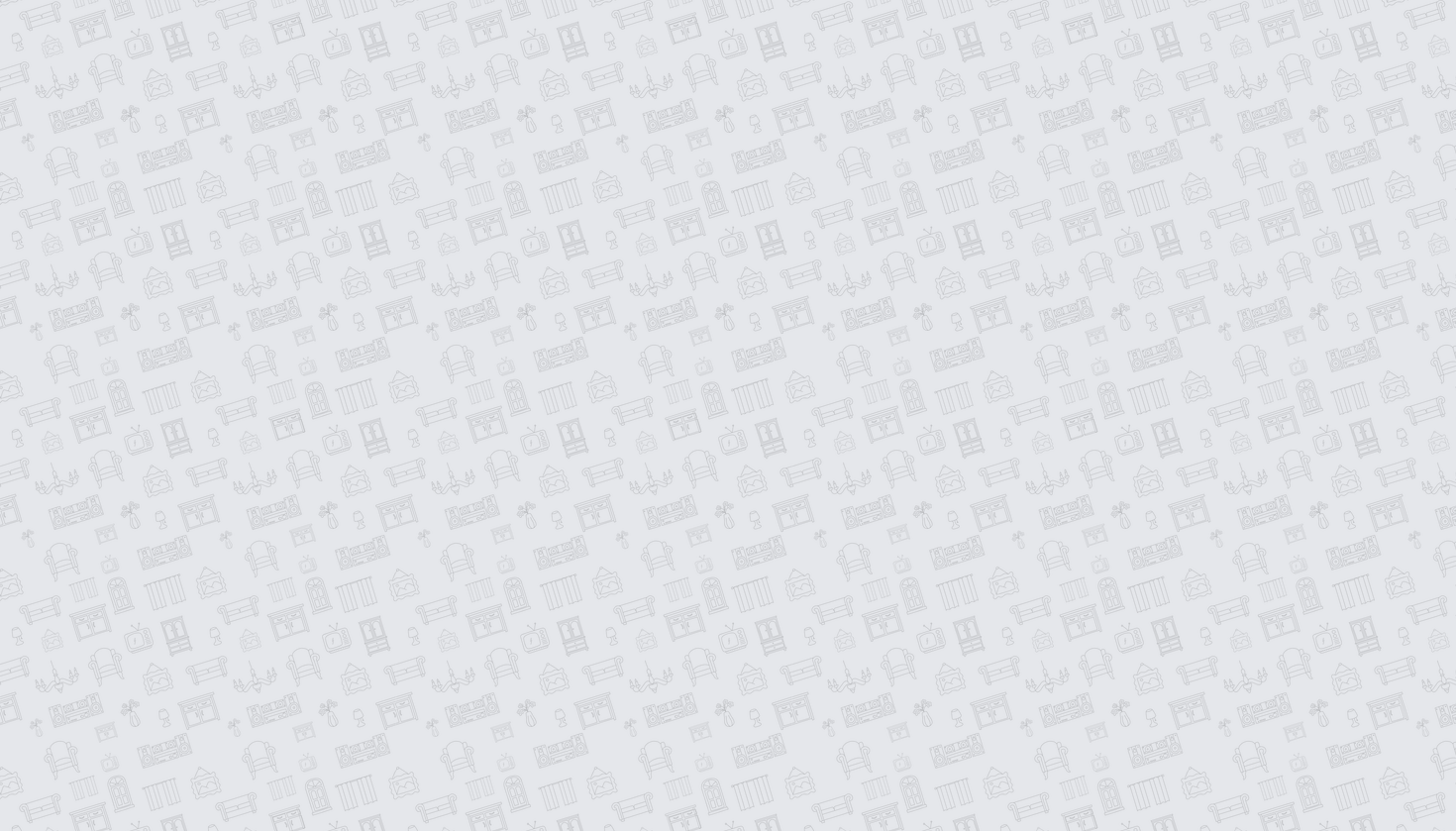
scroll to position [42, 0]
